Goal: Go to known website: Go to known website

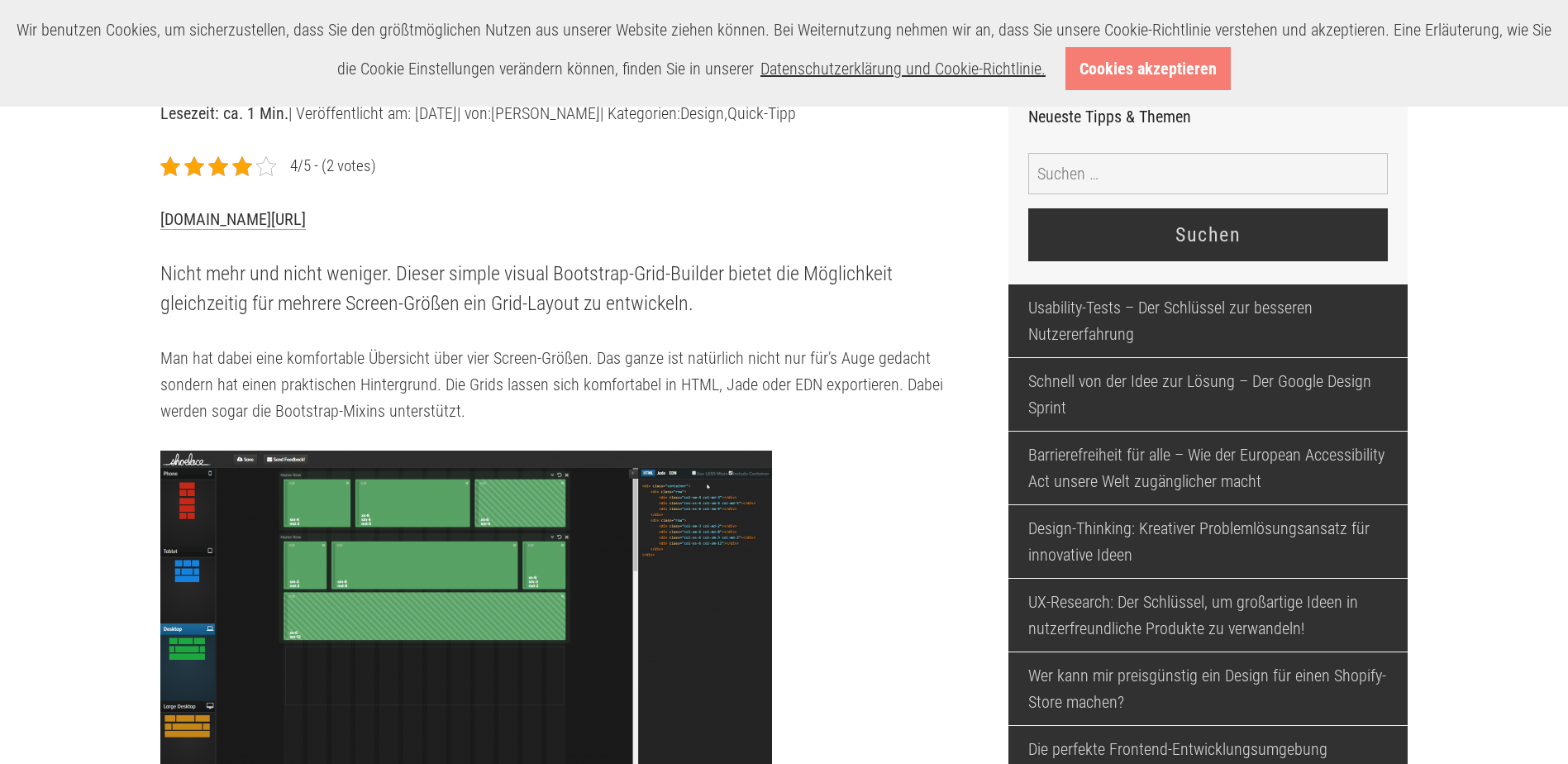
scroll to position [578, 0]
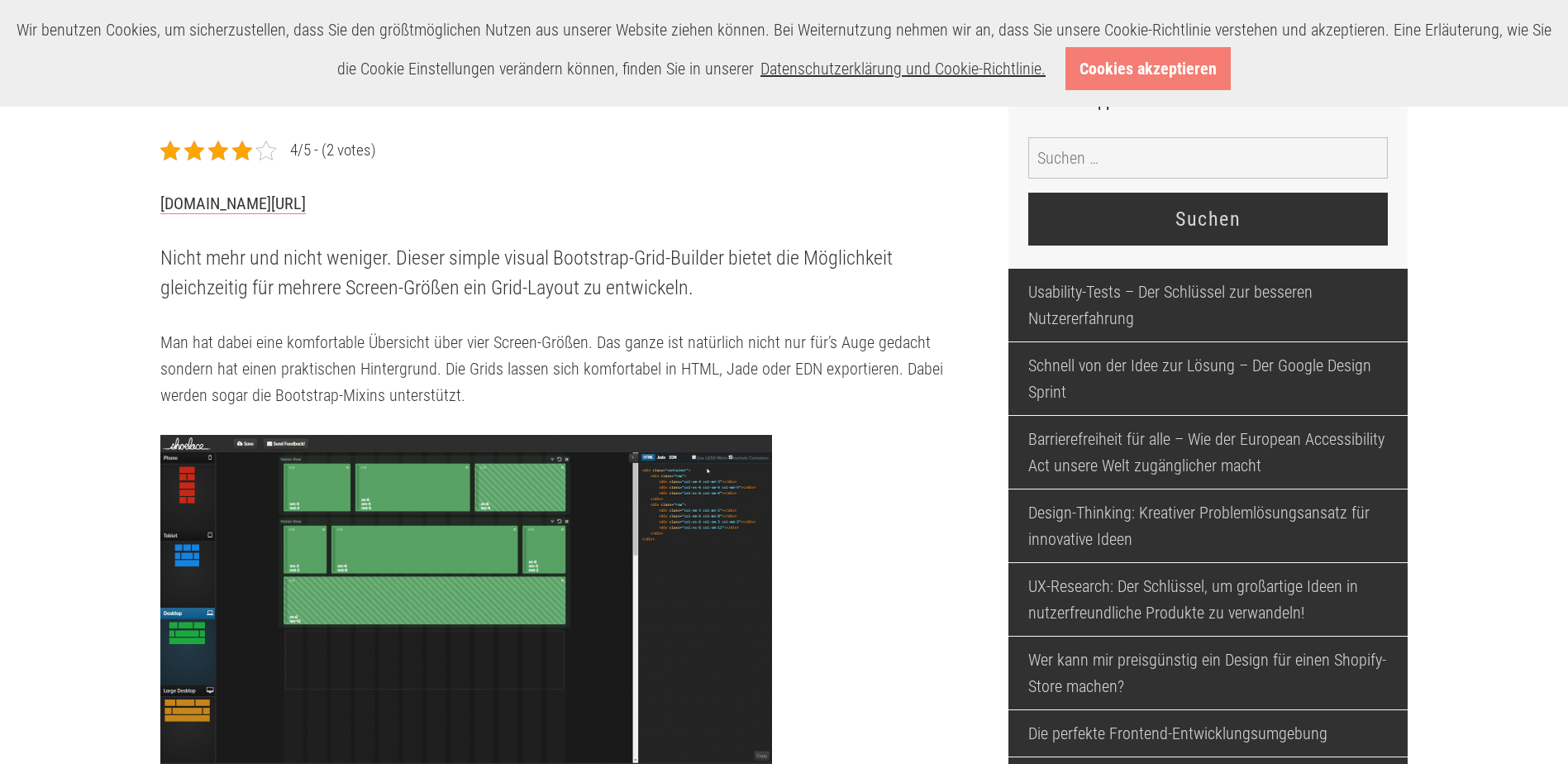
click at [895, 491] on p at bounding box center [572, 606] width 824 height 342
drag, startPoint x: 177, startPoint y: 239, endPoint x: 276, endPoint y: 223, distance: 100.3
click at [276, 243] on div "4/5 - (2 votes) shoelace.io/ Nicht mehr und nicht weniger. Dieser simple visual…" at bounding box center [572, 536] width 824 height 798
click at [189, 200] on link "[DOMAIN_NAME][URL]" at bounding box center [233, 203] width 145 height 20
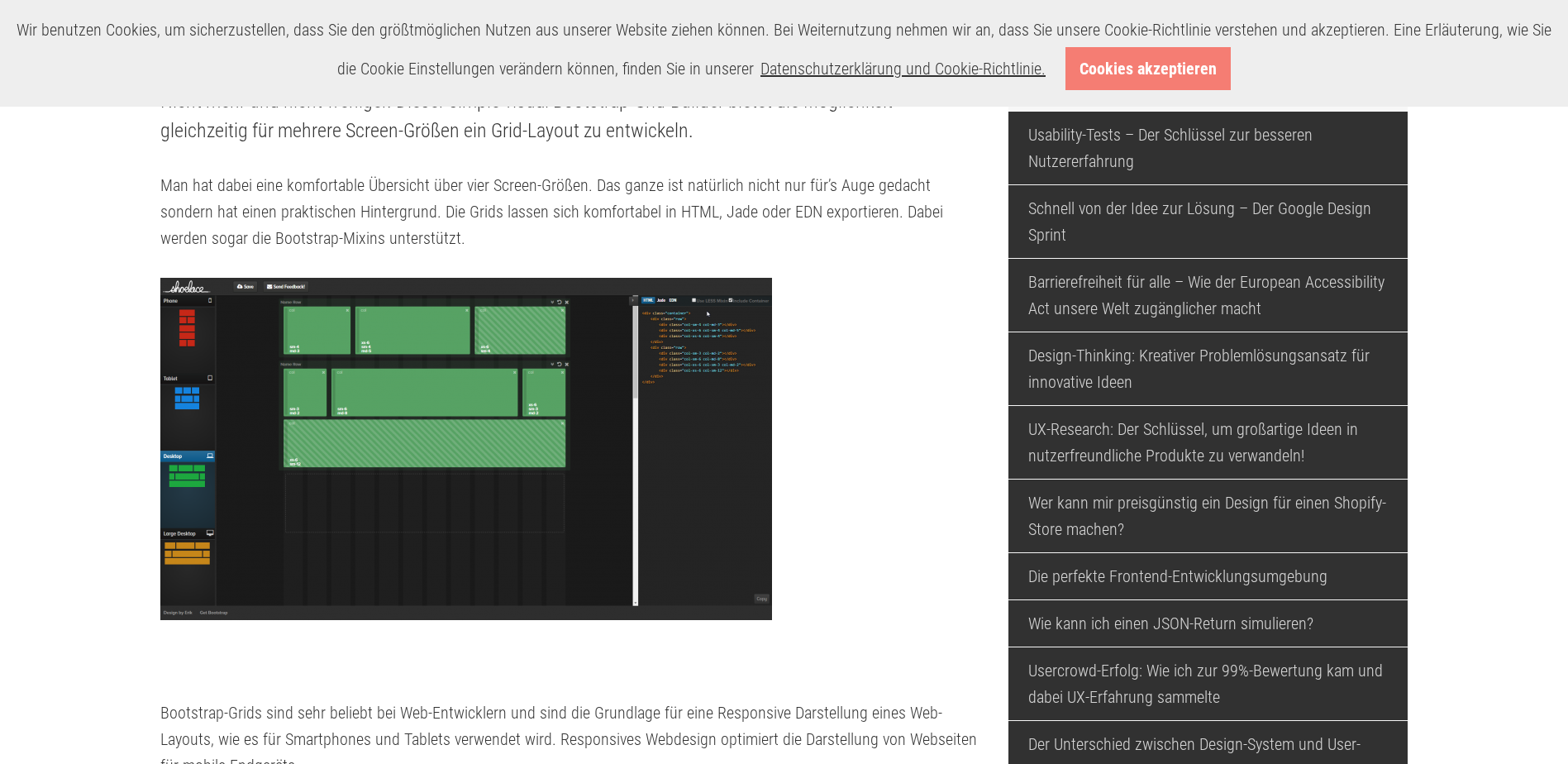
scroll to position [744, 0]
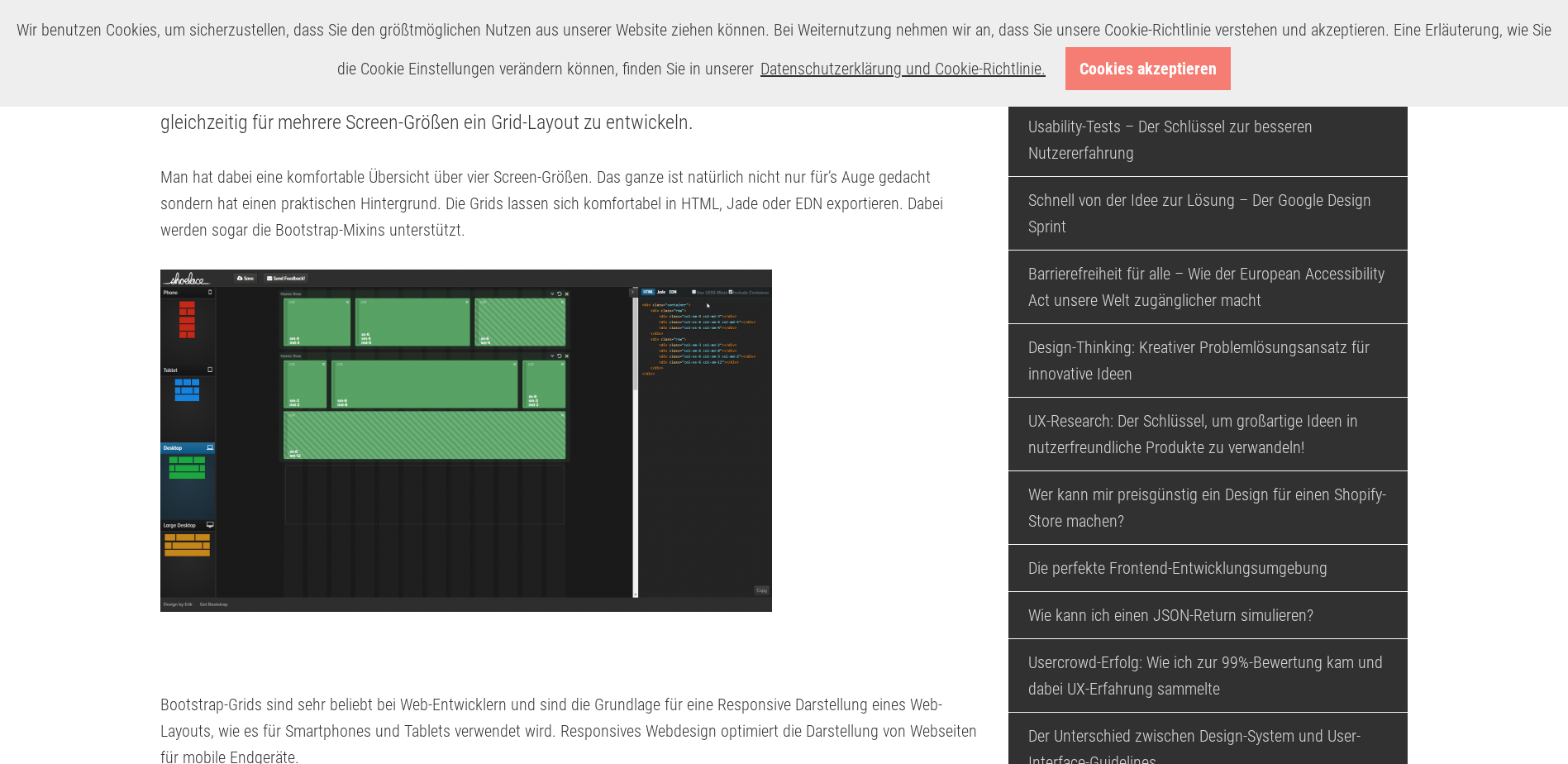
click at [194, 301] on img at bounding box center [465, 440] width 612 height 342
